Goal: Navigation & Orientation: Find specific page/section

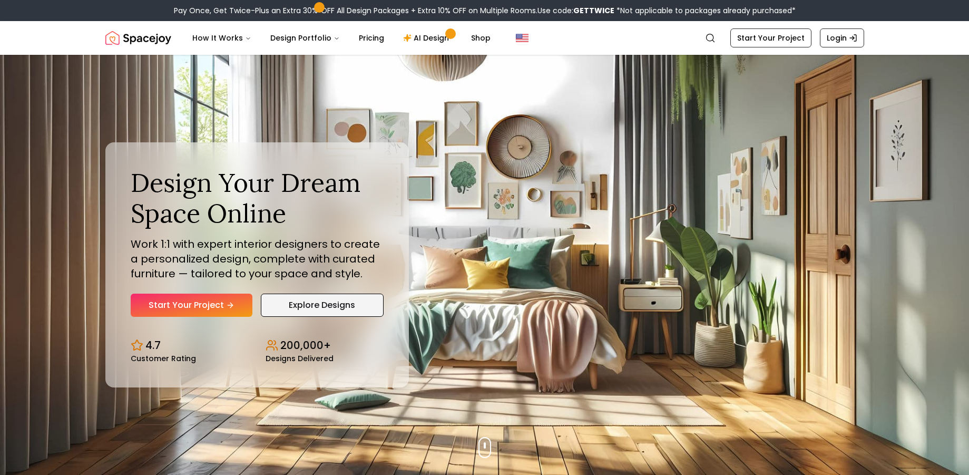
click at [316, 304] on link "Explore Designs" at bounding box center [322, 304] width 123 height 23
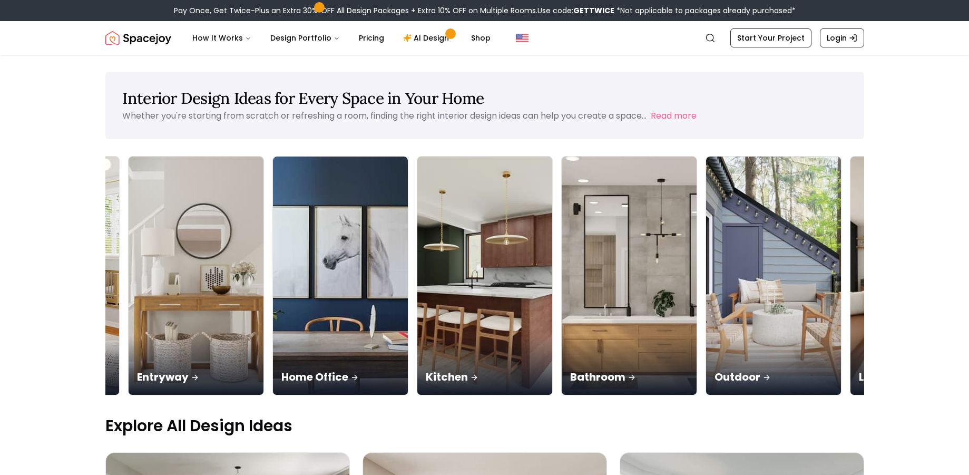
scroll to position [0, 561]
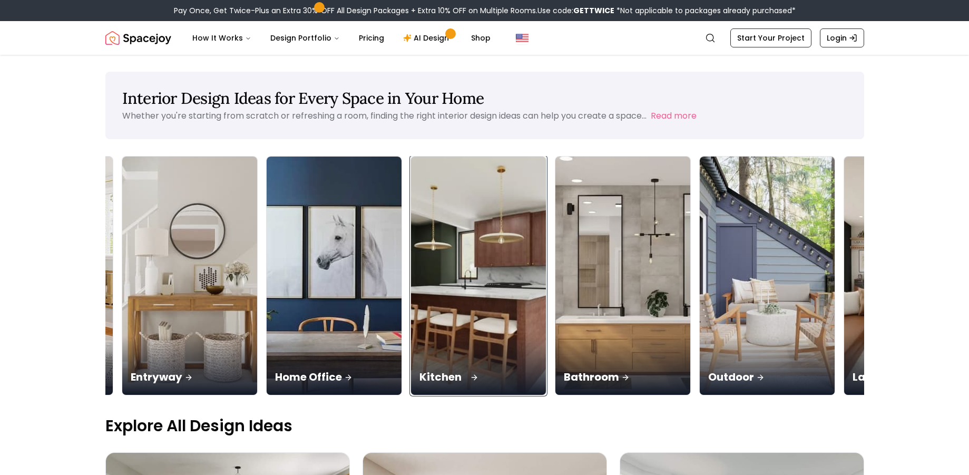
click at [454, 311] on img at bounding box center [478, 276] width 142 height 250
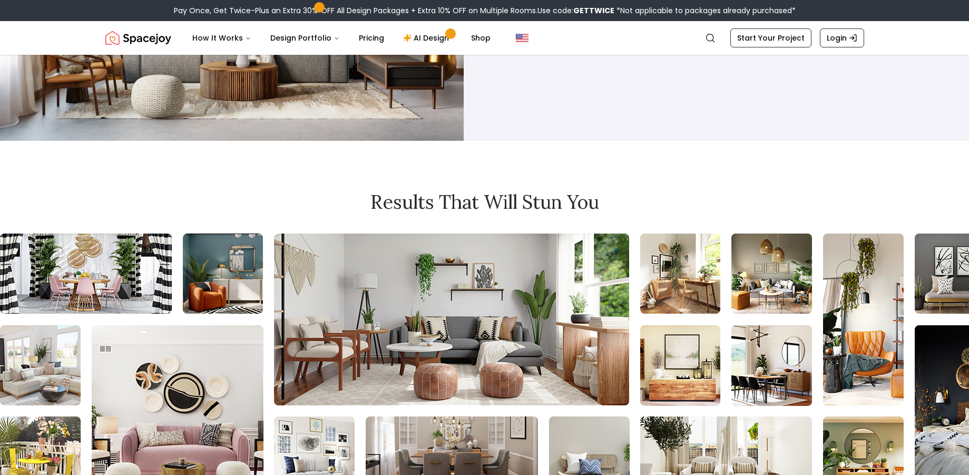
scroll to position [896, 0]
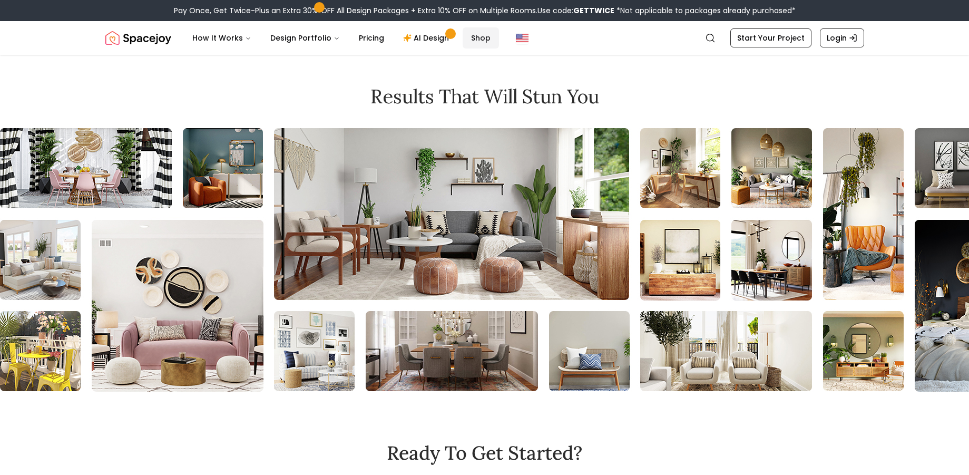
click at [476, 39] on link "Shop" at bounding box center [481, 37] width 36 height 21
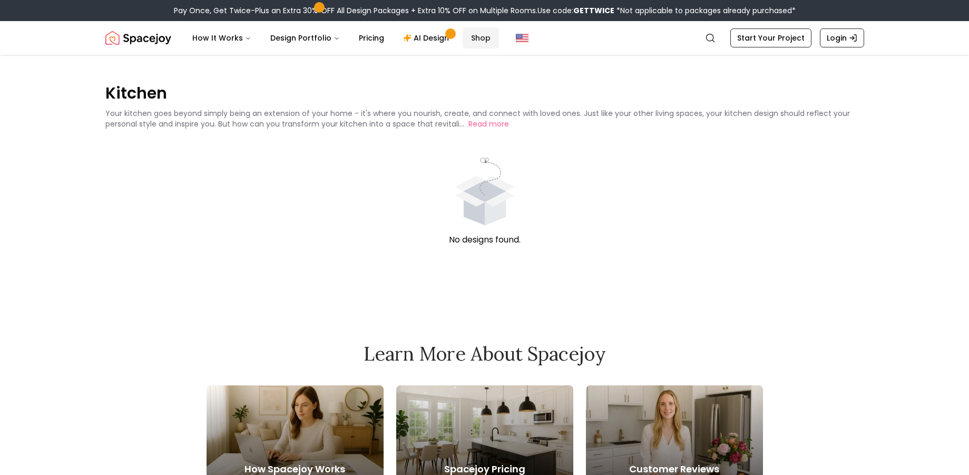
click at [475, 40] on link "Shop" at bounding box center [481, 37] width 36 height 21
